Goal: Navigation & Orientation: Find specific page/section

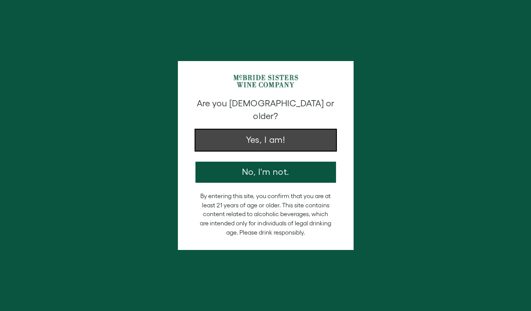
click at [269, 130] on button "Yes, I am!" at bounding box center [266, 140] width 141 height 21
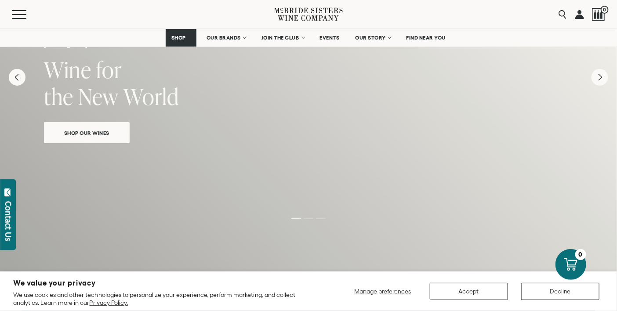
scroll to position [78, 0]
click at [531, 288] on button "Decline" at bounding box center [560, 291] width 78 height 17
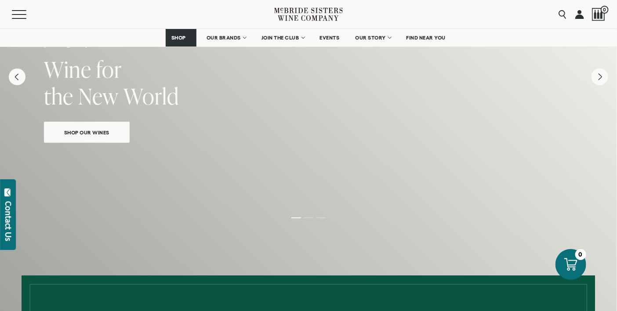
click at [106, 138] on span "Shop Our Wines" at bounding box center [87, 132] width 76 height 10
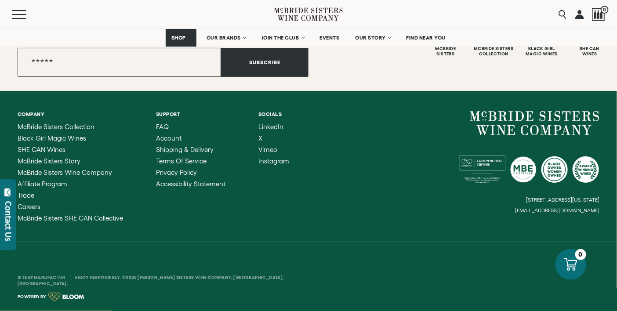
scroll to position [1808, 0]
click at [332, 40] on span "EVENTS" at bounding box center [330, 38] width 20 height 6
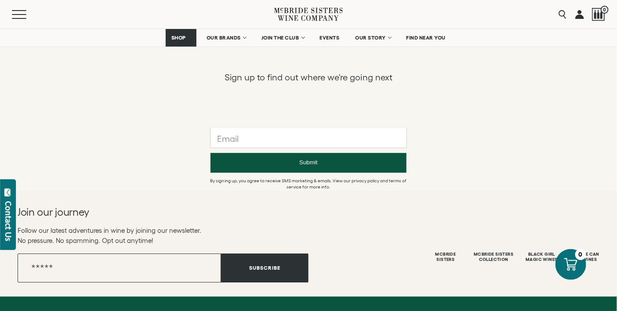
scroll to position [1035, 0]
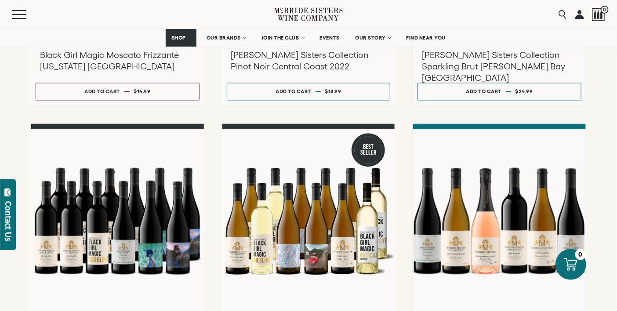
scroll to position [597, 0]
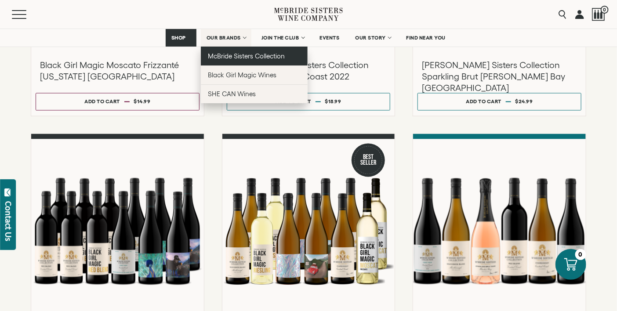
click at [224, 60] on span "McBride Sisters Collection" at bounding box center [246, 55] width 77 height 7
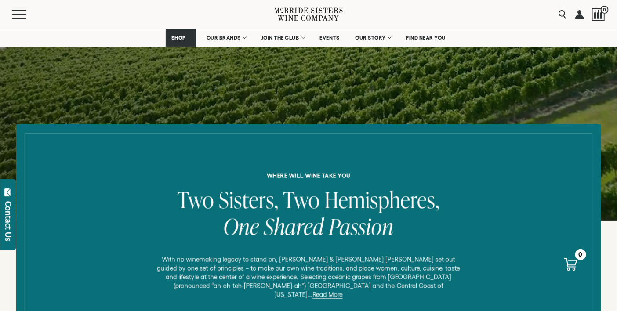
scroll to position [254, 0]
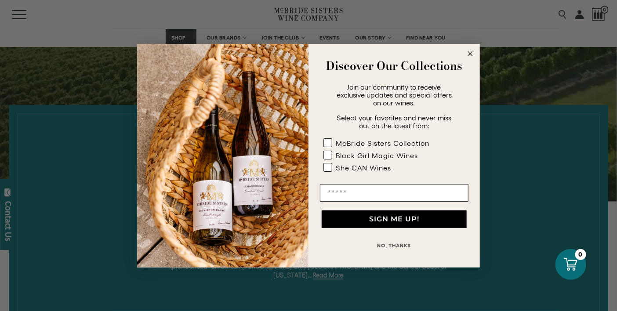
click at [471, 56] on circle "Close dialog" at bounding box center [470, 53] width 10 height 10
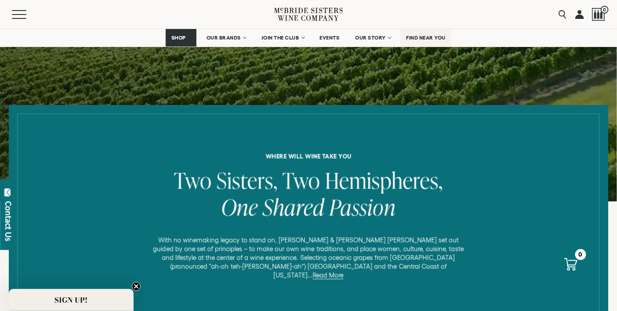
click at [445, 38] on span "FIND NEAR YOU" at bounding box center [427, 38] width 40 height 6
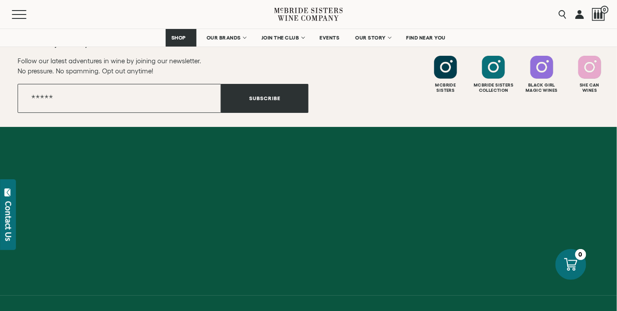
scroll to position [1387, 0]
